Goal: Transaction & Acquisition: Purchase product/service

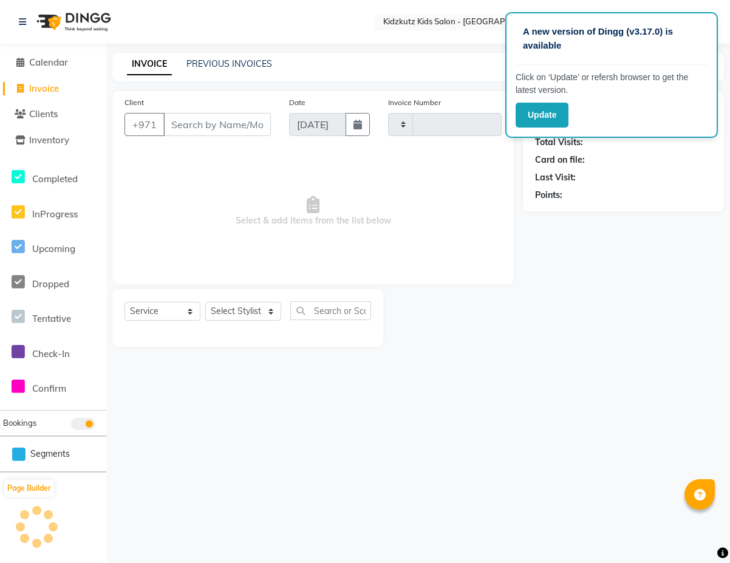
select select "service"
type input "0451"
select select "8554"
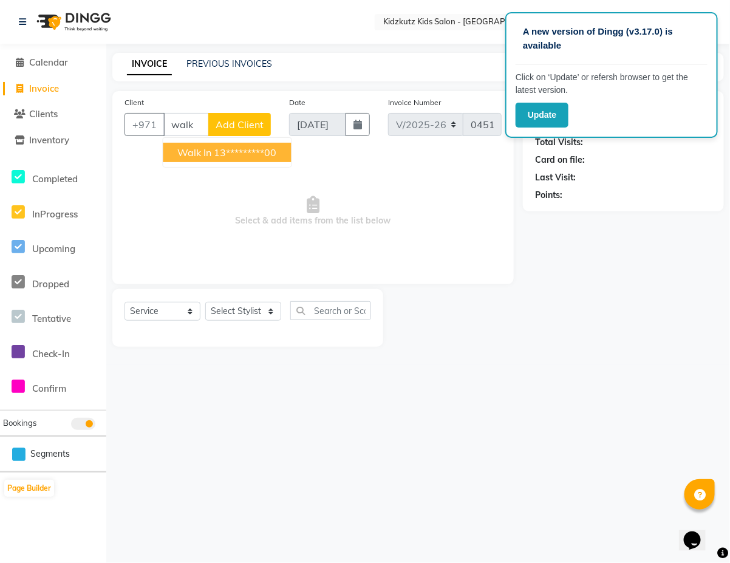
click at [241, 149] on ngb-highlight "13*********00" at bounding box center [245, 152] width 63 height 12
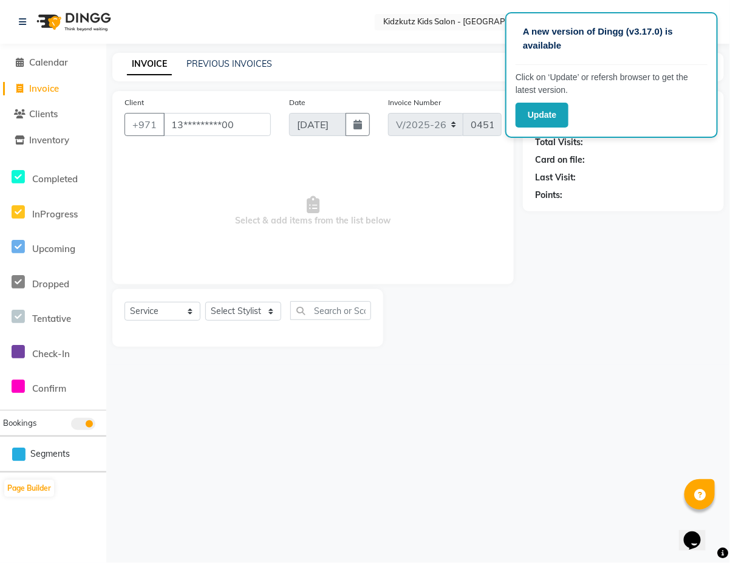
type input "13*********00"
click at [273, 307] on select "Select Stylist Aris Barber6 Chami Mr. Marwan Sales [PERSON_NAME] [PERSON_NAME]" at bounding box center [243, 311] width 76 height 19
select select "84878"
click at [205, 302] on select "Select Stylist Aris Barber6 Chami Mr. Marwan Sales [PERSON_NAME] [PERSON_NAME]" at bounding box center [243, 311] width 76 height 19
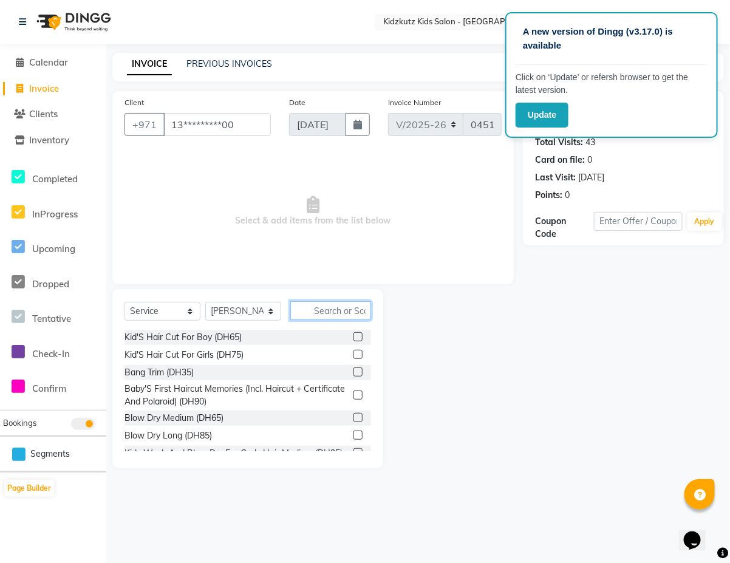
click at [347, 312] on input "text" at bounding box center [330, 310] width 81 height 19
click at [353, 336] on label at bounding box center [357, 336] width 9 height 9
click at [353, 336] on input "checkbox" at bounding box center [357, 337] width 8 height 8
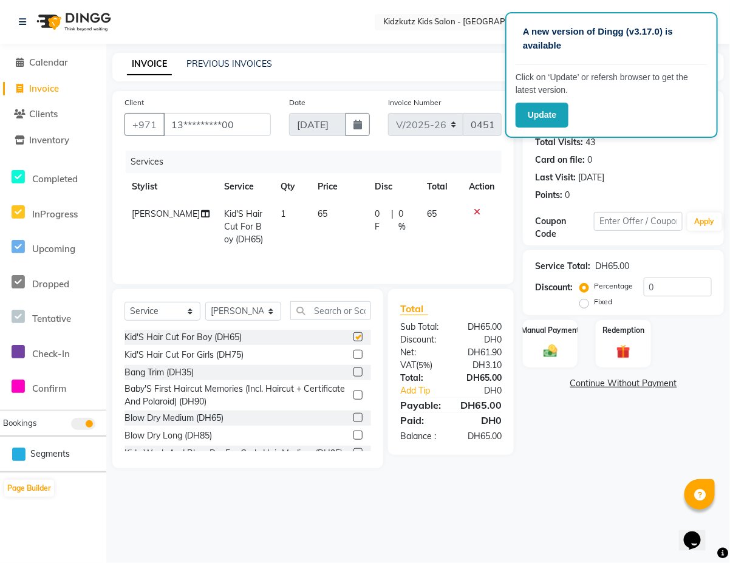
checkbox input "false"
click at [556, 344] on img at bounding box center [551, 351] width 24 height 17
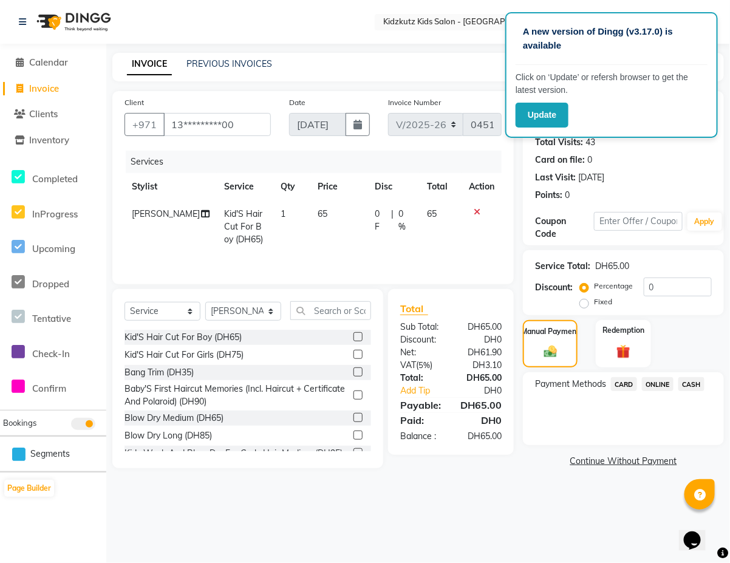
click at [626, 381] on span "CARD" at bounding box center [624, 384] width 26 height 14
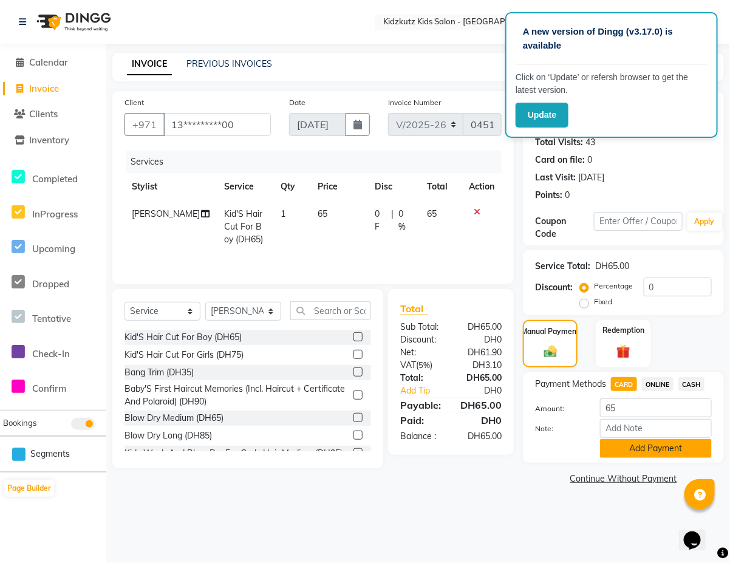
click at [626, 445] on button "Add Payment" at bounding box center [656, 448] width 112 height 19
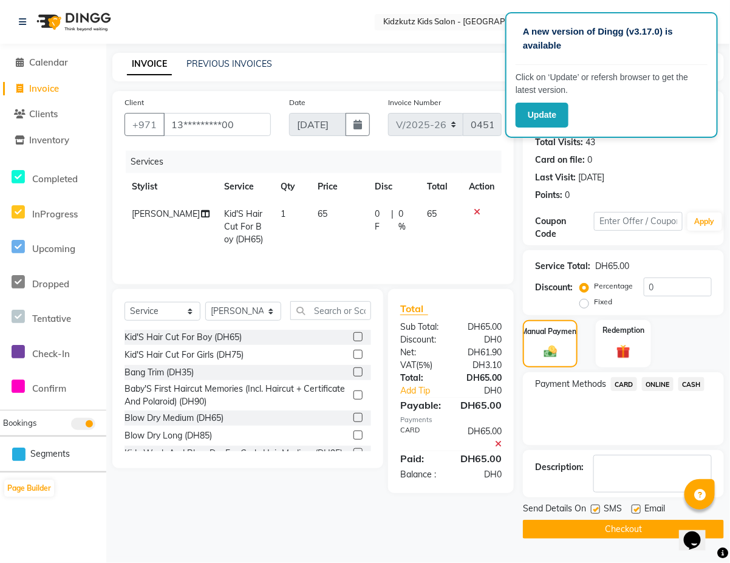
click at [609, 529] on button "Checkout" at bounding box center [623, 529] width 201 height 19
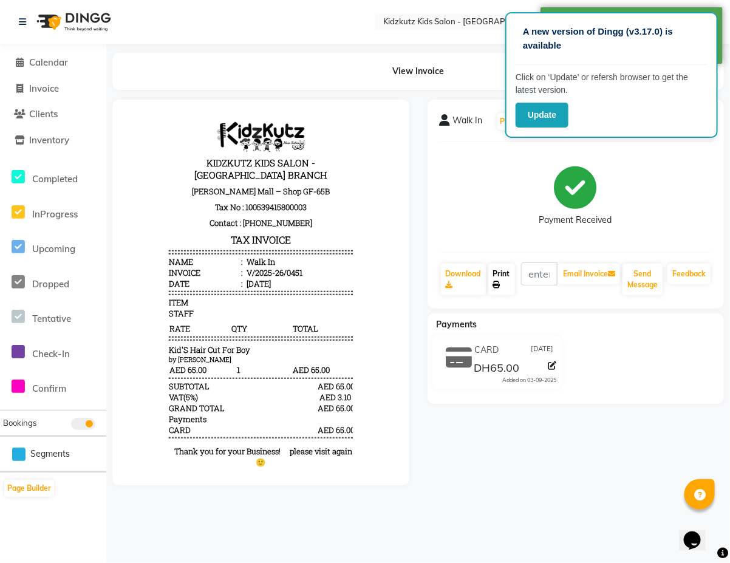
click at [502, 273] on link "Print" at bounding box center [501, 280] width 27 height 32
